Goal: Task Accomplishment & Management: Manage account settings

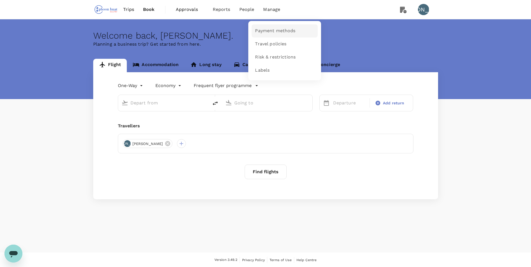
click at [273, 31] on span "Payment methods" at bounding box center [275, 31] width 40 height 6
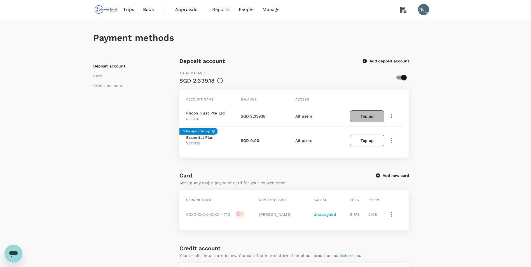
click at [364, 117] on button "Top up" at bounding box center [367, 116] width 34 height 12
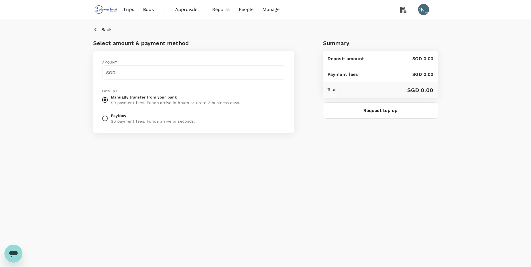
click at [95, 28] on icon "button" at bounding box center [95, 29] width 7 height 7
